Goal: Information Seeking & Learning: Understand process/instructions

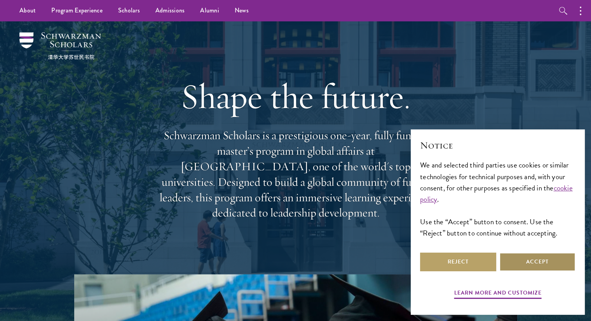
click at [538, 257] on button "Accept" at bounding box center [537, 262] width 76 height 19
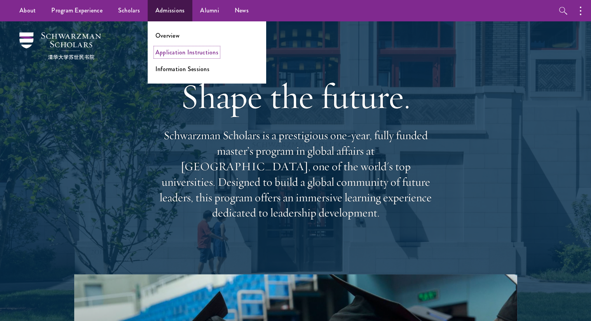
click at [179, 54] on link "Application Instructions" at bounding box center [186, 52] width 63 height 9
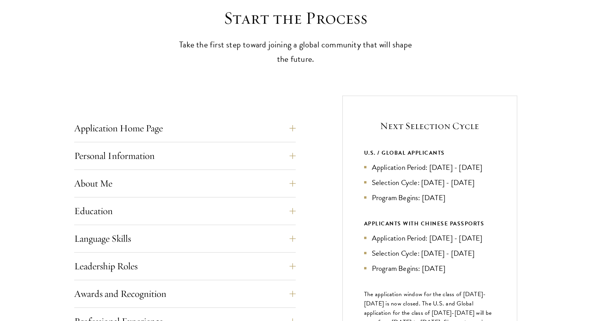
scroll to position [222, 0]
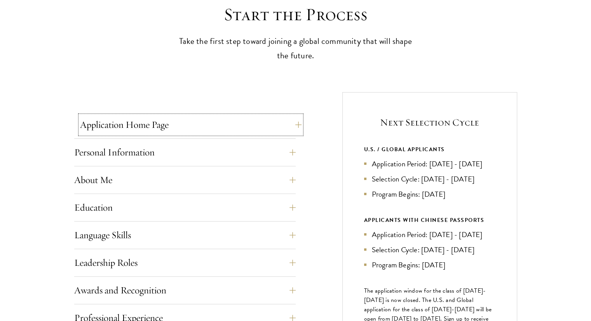
click at [205, 124] on button "Application Home Page" at bounding box center [190, 124] width 221 height 19
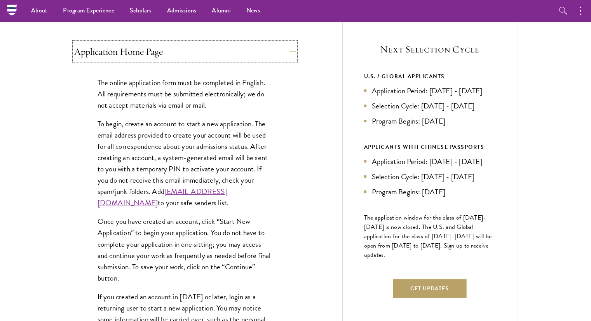
scroll to position [294, 0]
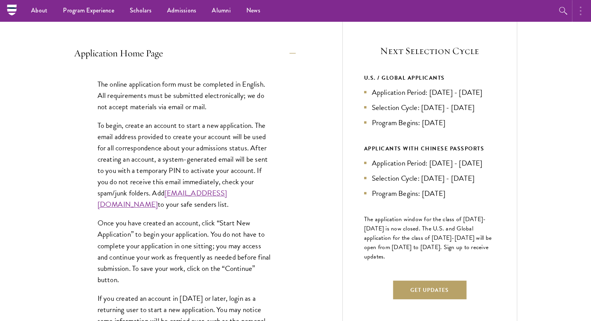
click at [584, 8] on button "button" at bounding box center [582, 10] width 17 height 21
click at [494, 13] on button "button" at bounding box center [498, 10] width 17 height 21
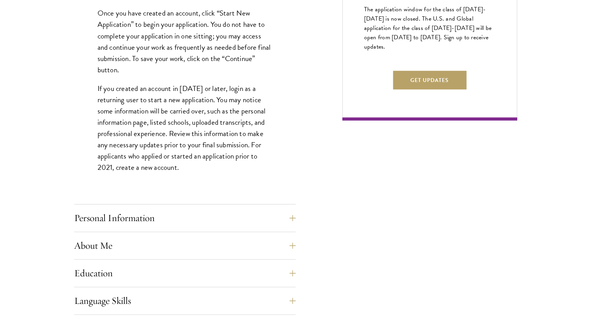
scroll to position [520, 0]
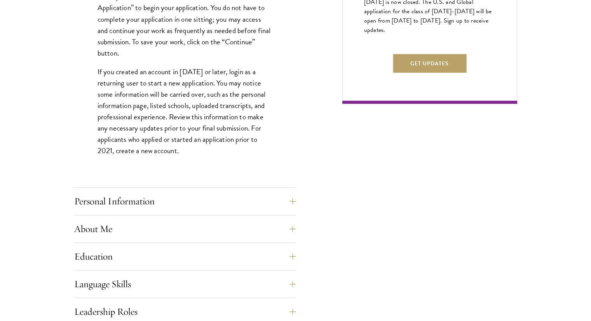
click at [142, 157] on p "If you created an account in [DATE] or later, login as a returning user to star…" at bounding box center [185, 111] width 175 height 91
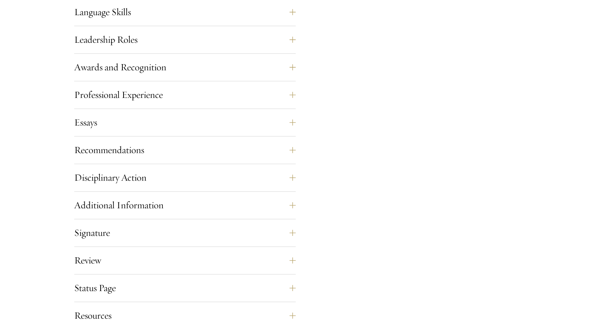
scroll to position [835, 0]
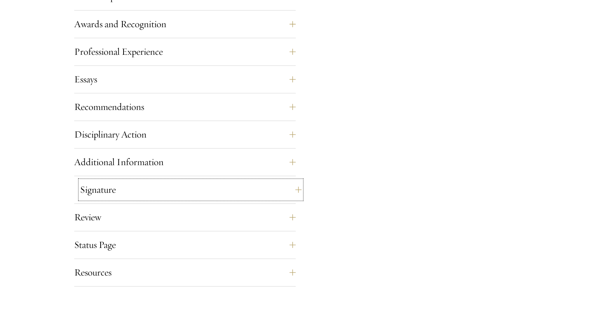
click at [141, 189] on button "Signature" at bounding box center [190, 189] width 221 height 19
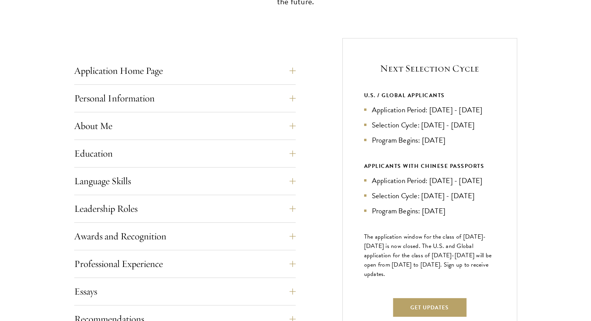
scroll to position [277, 0]
click at [215, 73] on button "Application Home Page" at bounding box center [190, 70] width 221 height 19
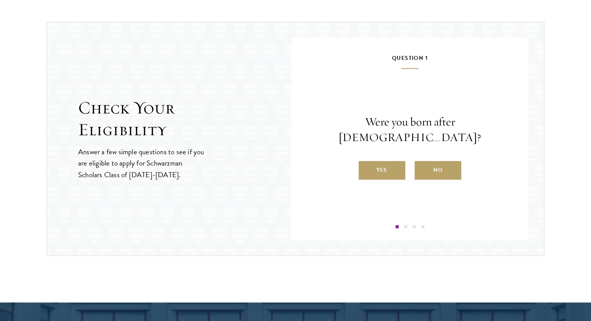
scroll to position [1147, 0]
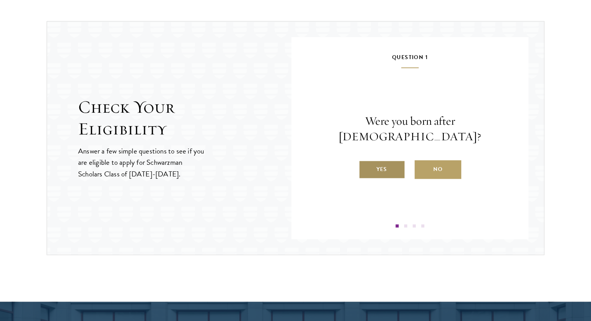
click at [384, 160] on label "Yes" at bounding box center [382, 169] width 47 height 19
click at [366, 161] on input "Yes" at bounding box center [362, 164] width 7 height 7
click at [382, 171] on label "Yes" at bounding box center [382, 169] width 47 height 19
click at [366, 168] on input "Yes" at bounding box center [362, 164] width 7 height 7
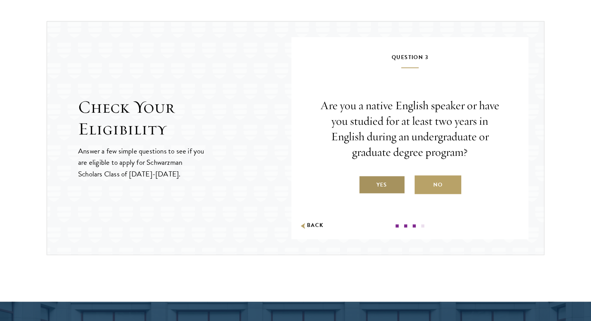
click at [384, 181] on label "Yes" at bounding box center [382, 184] width 47 height 19
click at [366, 181] on input "Yes" at bounding box center [362, 179] width 7 height 7
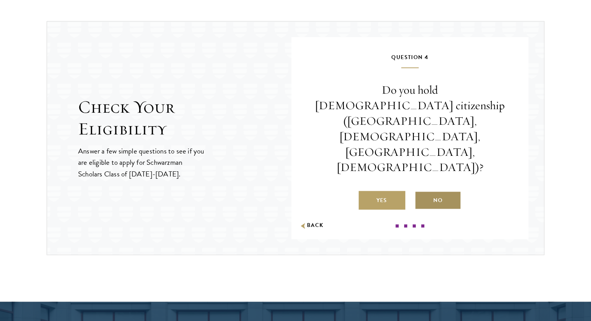
click at [438, 191] on label "No" at bounding box center [438, 200] width 47 height 19
click at [422, 192] on input "No" at bounding box center [418, 195] width 7 height 7
